Goal: Task Accomplishment & Management: Manage account settings

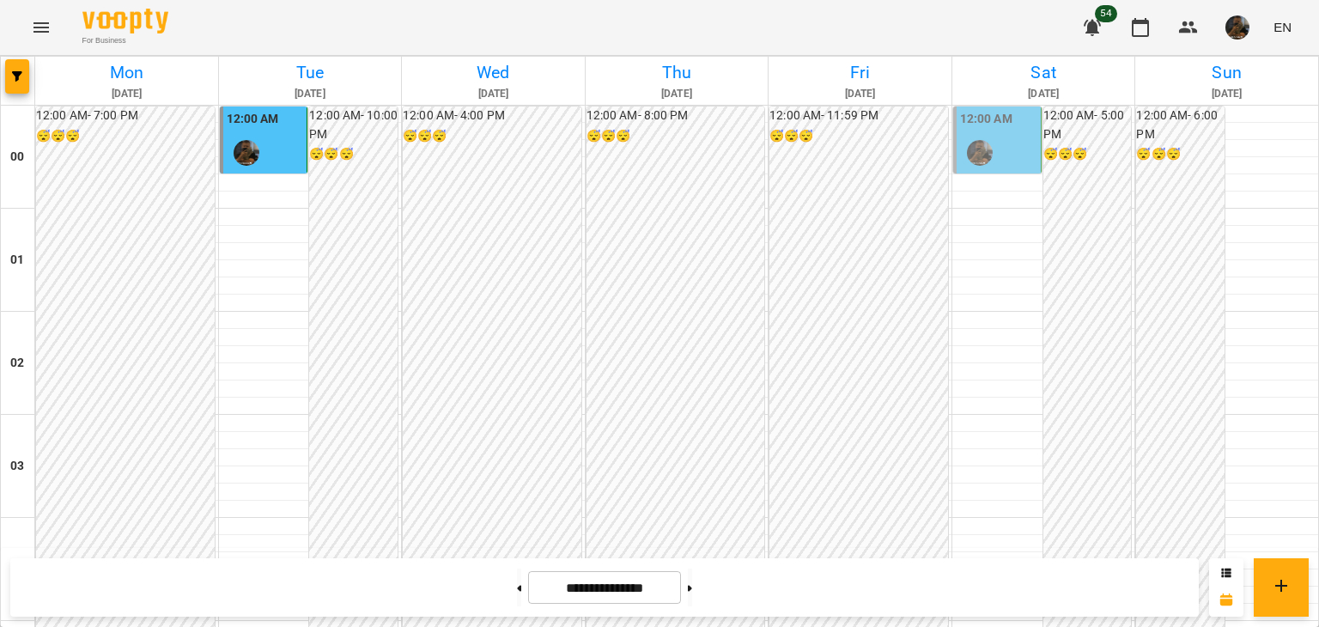
scroll to position [2030, 0]
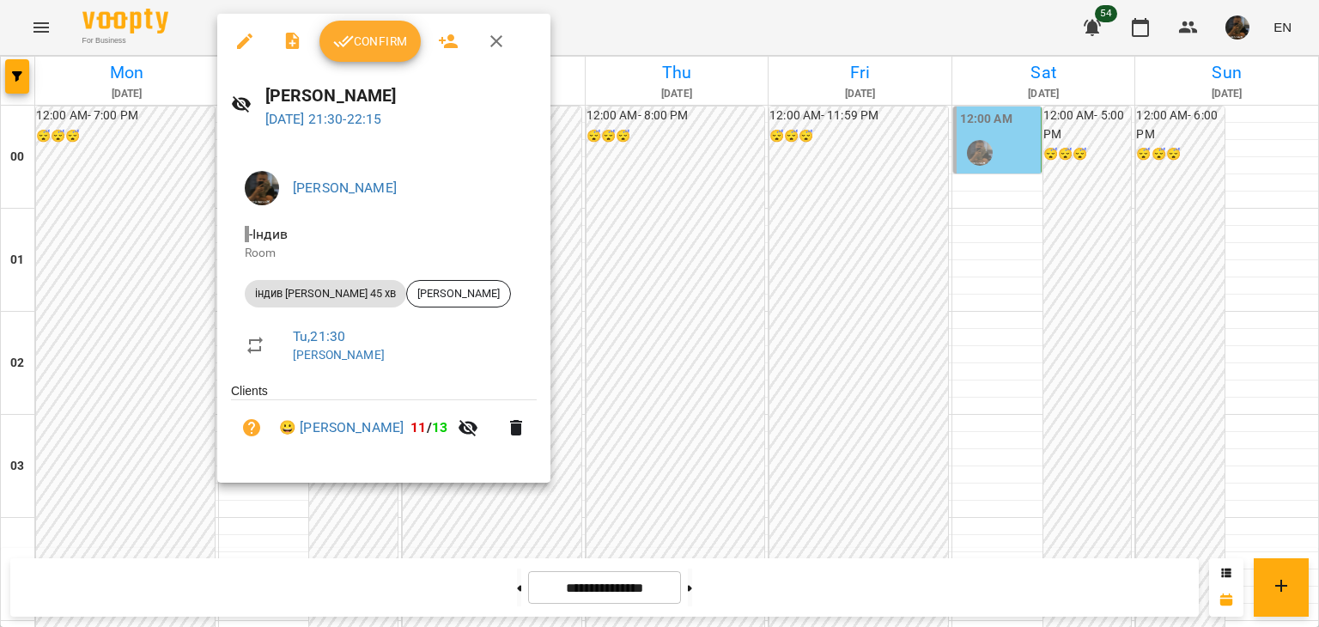
click at [156, 304] on div at bounding box center [659, 313] width 1319 height 627
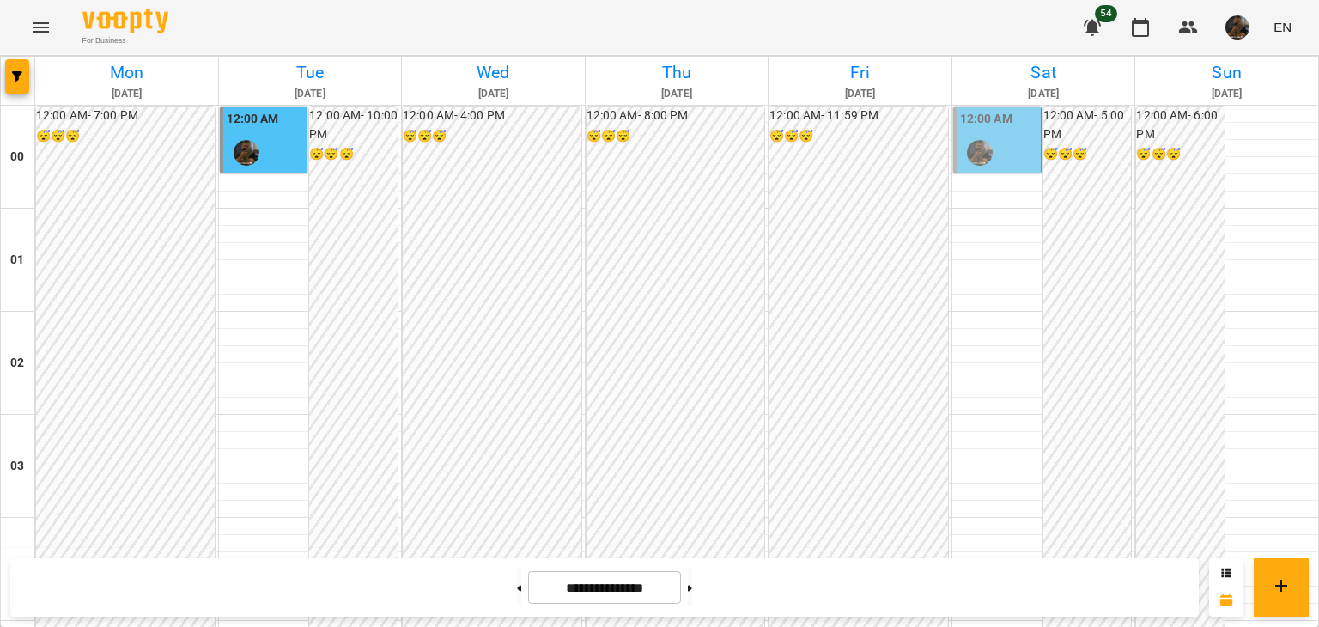
scroll to position [1600, 0]
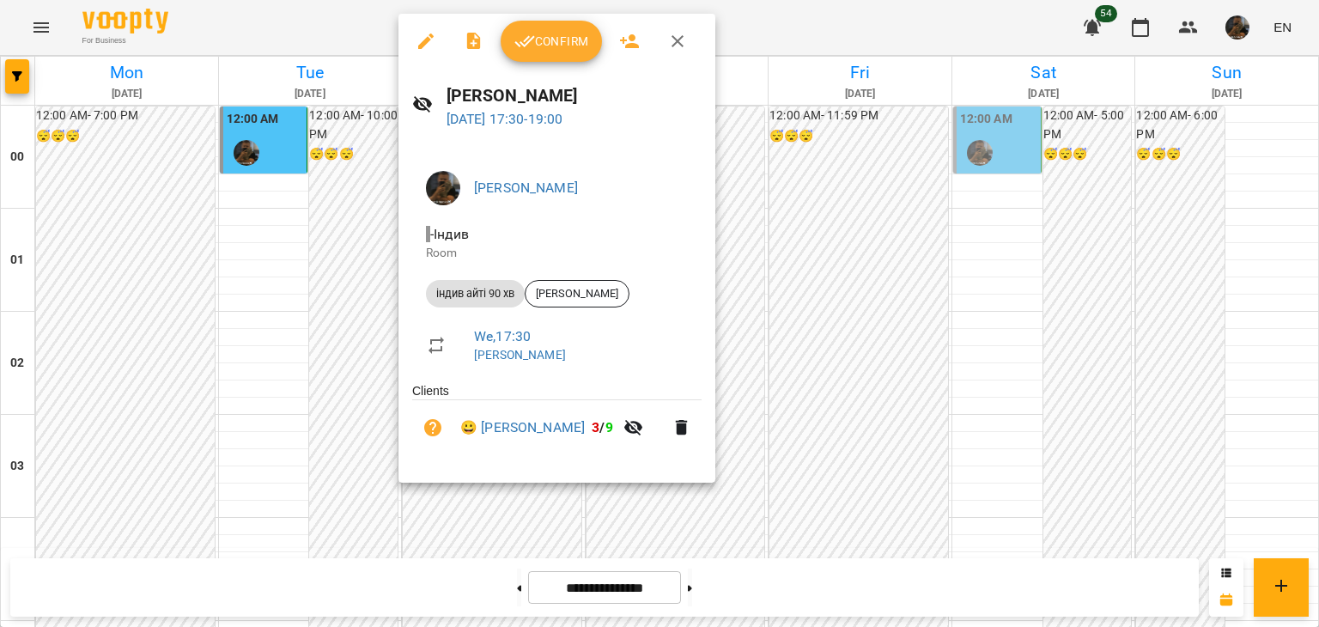
click at [278, 300] on div at bounding box center [659, 313] width 1319 height 627
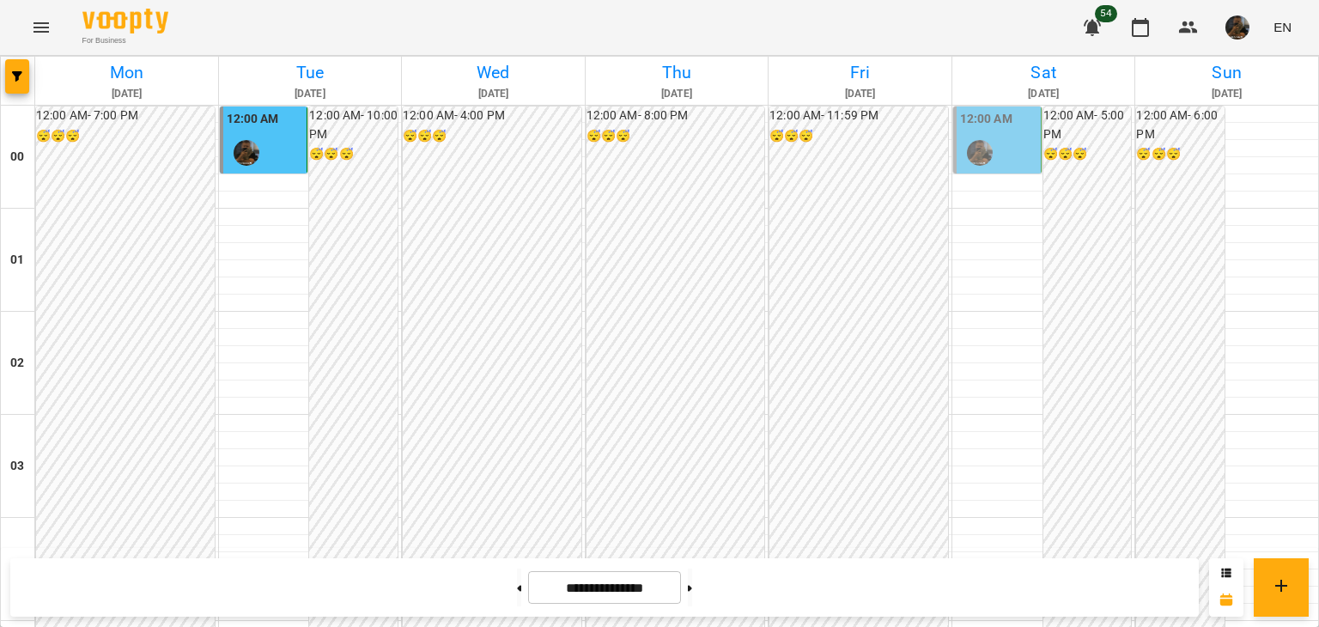
scroll to position [1944, 0]
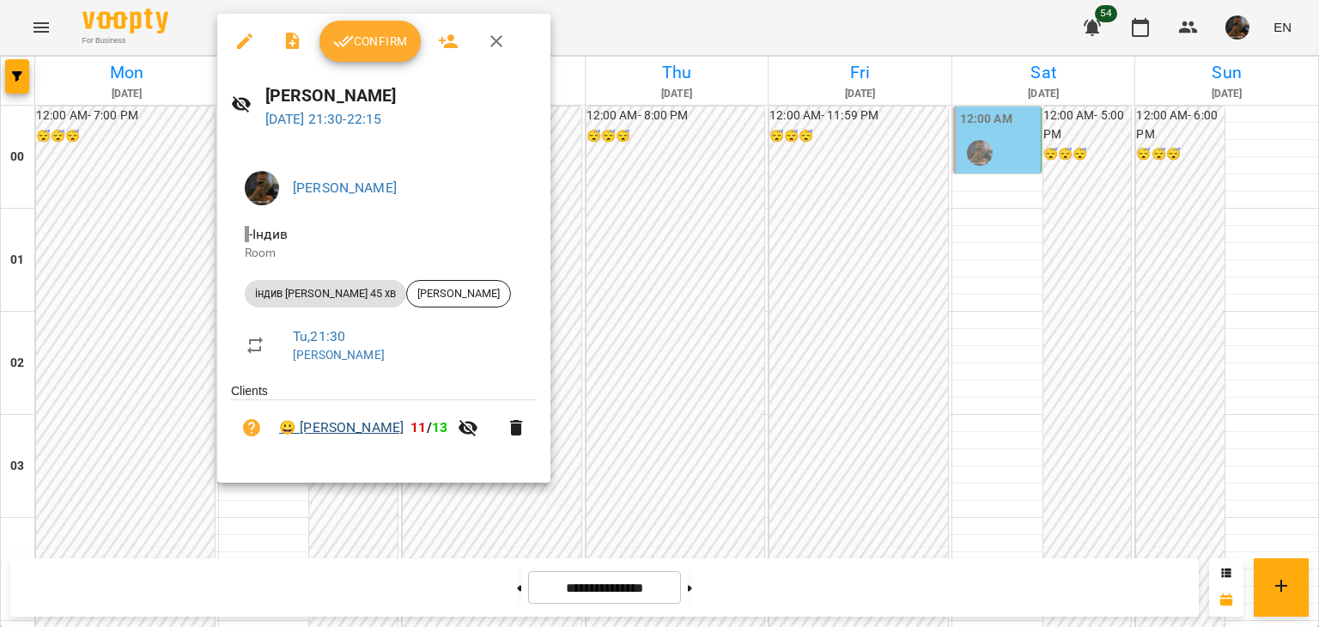
drag, startPoint x: 496, startPoint y: 447, endPoint x: 438, endPoint y: 440, distance: 58.0
click at [438, 440] on li "😀 [PERSON_NAME] 11 / 13" at bounding box center [384, 427] width 306 height 55
click at [515, 467] on div "[PERSON_NAME] Room індив айті 45 хв [PERSON_NAME] Tu , 21:30 [PERSON_NAME] Clie…" at bounding box center [383, 312] width 333 height 339
drag, startPoint x: 483, startPoint y: 446, endPoint x: 303, endPoint y: 436, distance: 179.8
click at [303, 436] on li "😀 [PERSON_NAME] 11 / 13" at bounding box center [384, 427] width 306 height 55
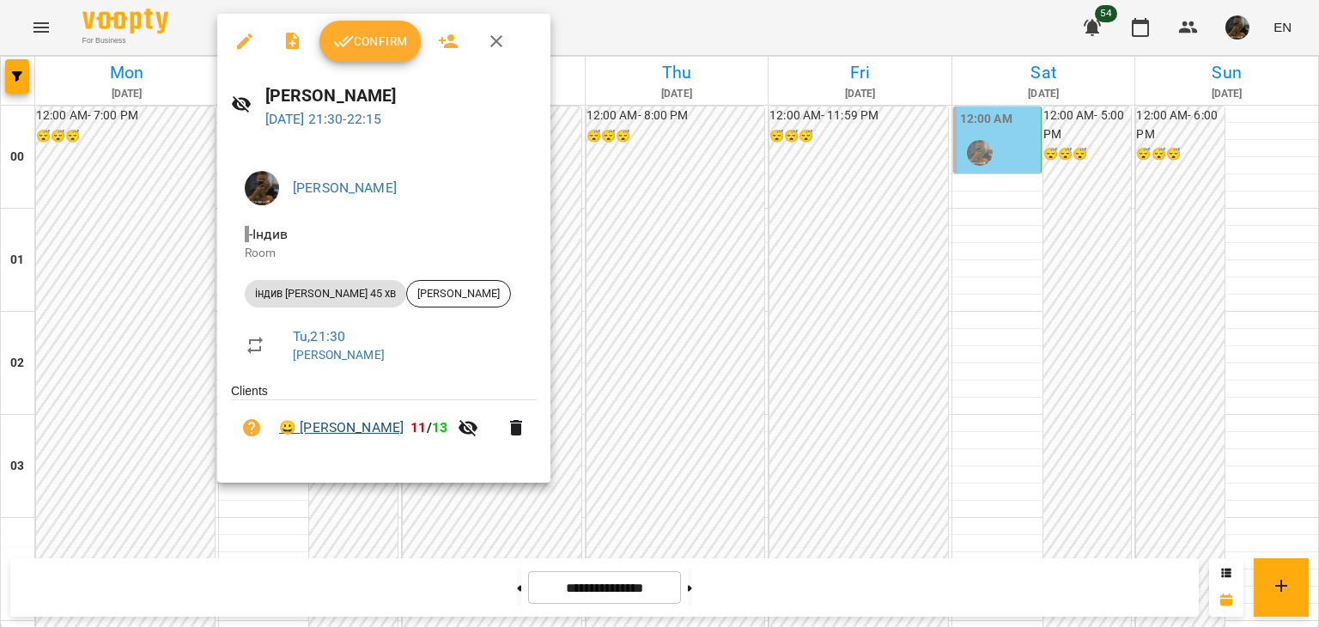
copy link "[PERSON_NAME]"
click at [869, 415] on div at bounding box center [659, 313] width 1319 height 627
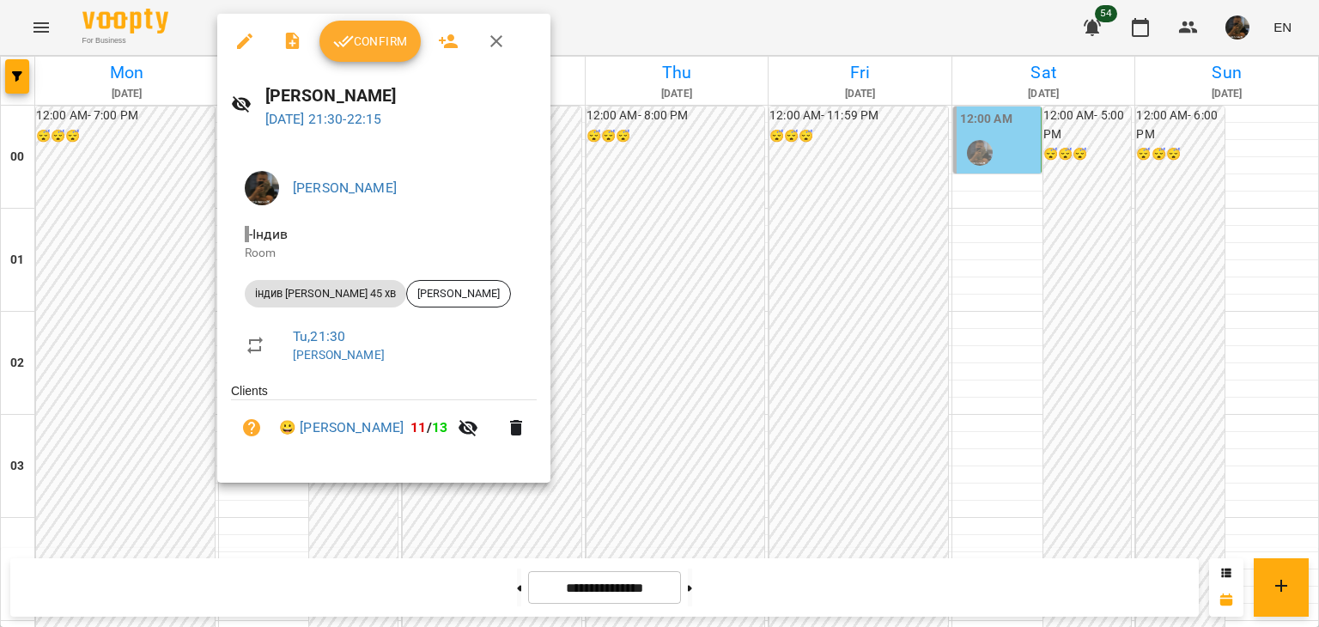
click at [359, 54] on button "Confirm" at bounding box center [370, 41] width 101 height 41
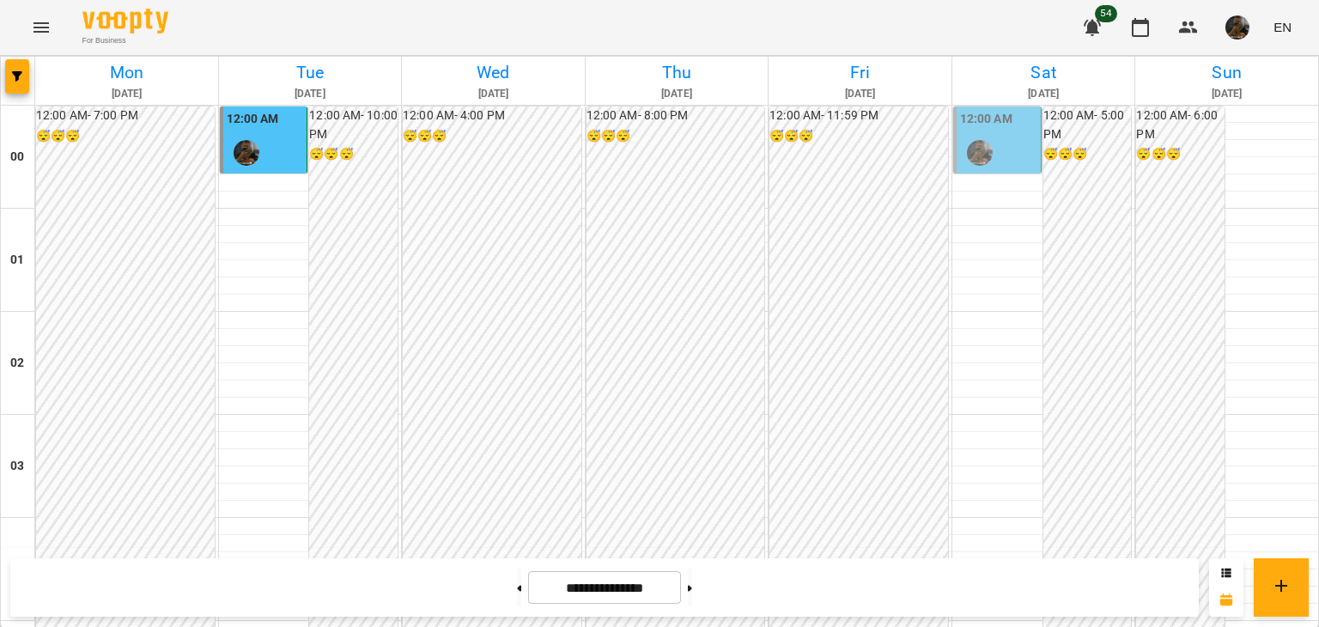
scroll to position [1718, 0]
